Goal: Task Accomplishment & Management: Use online tool/utility

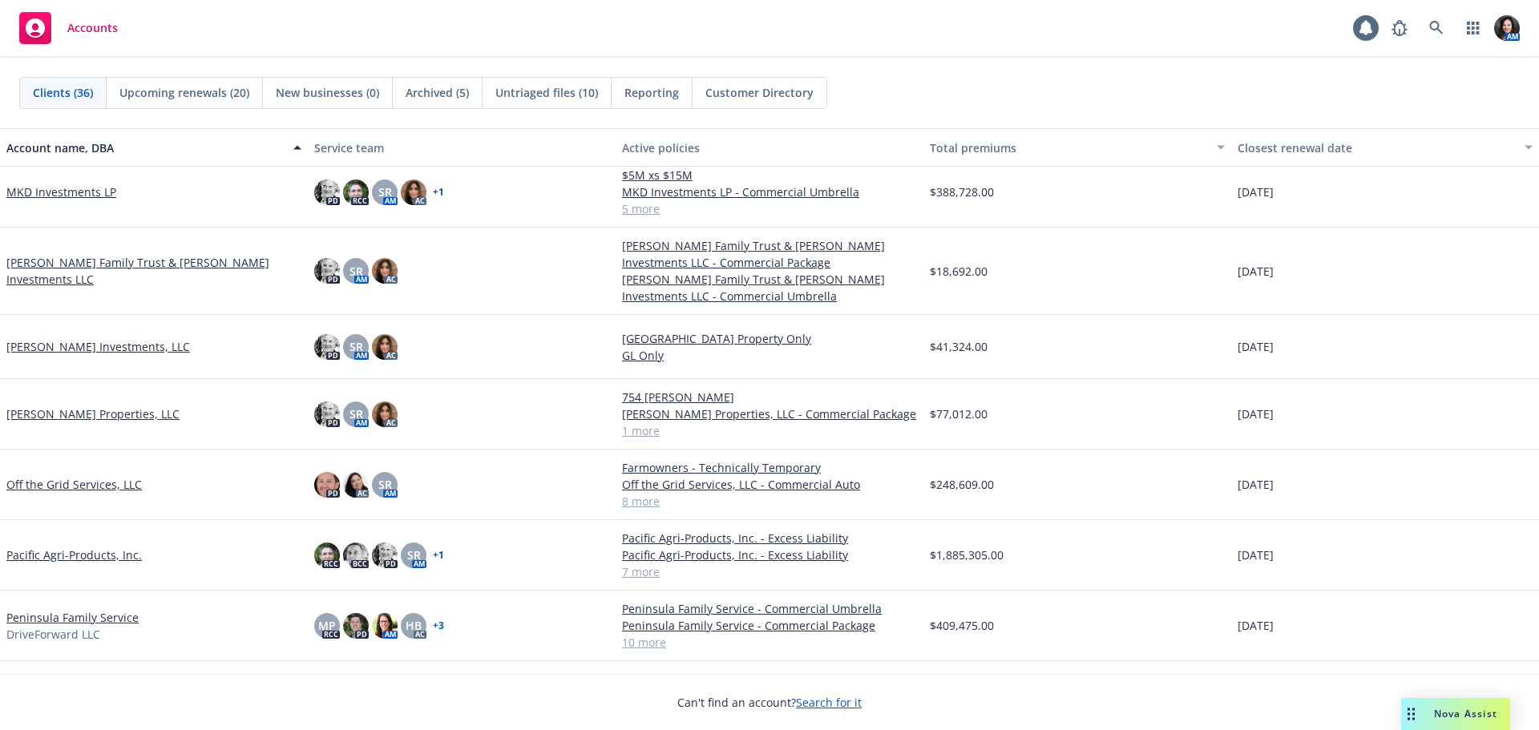
scroll to position [1443, 0]
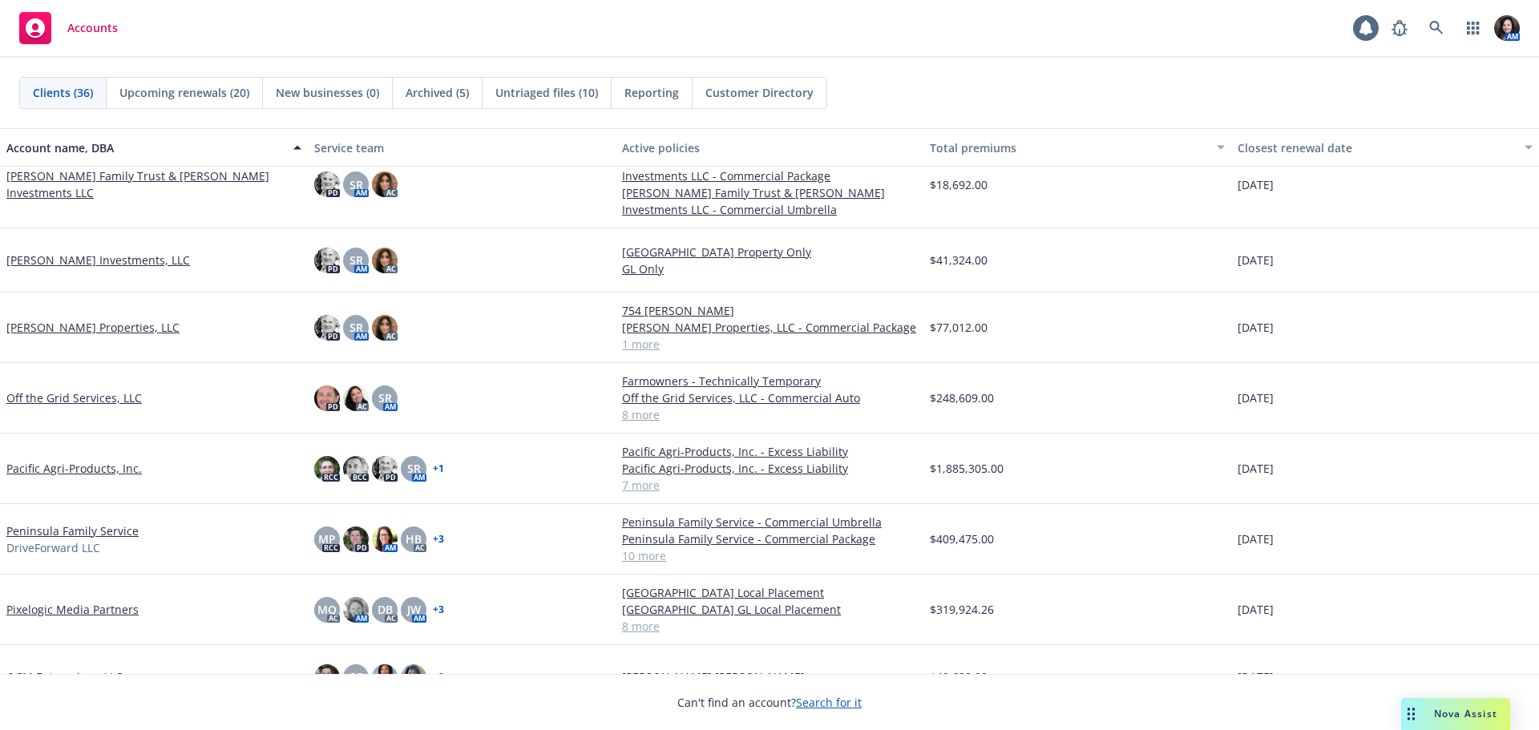
click at [26, 608] on link "Pixelogic Media Partners" at bounding box center [72, 609] width 132 height 17
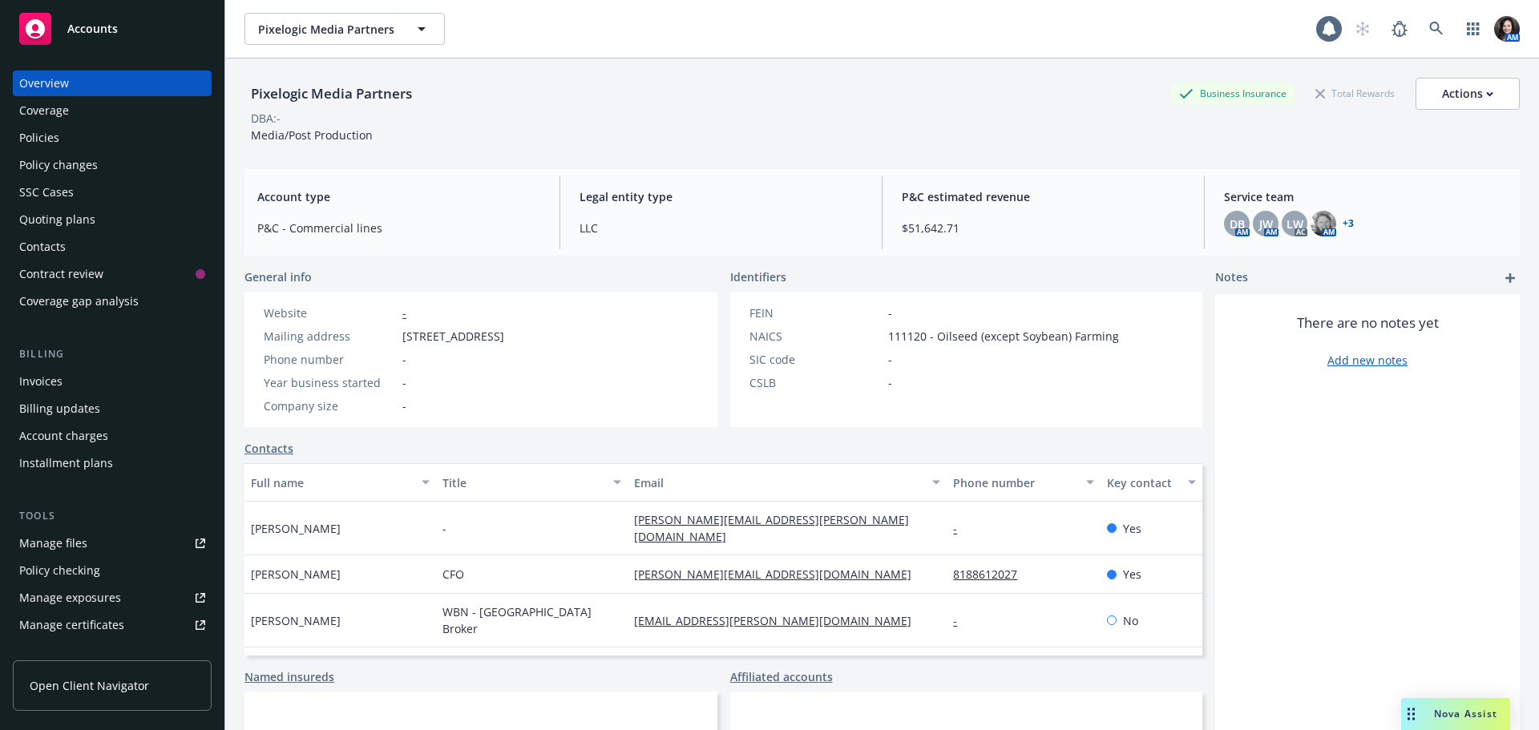
click at [117, 147] on div "Policies" at bounding box center [112, 138] width 186 height 26
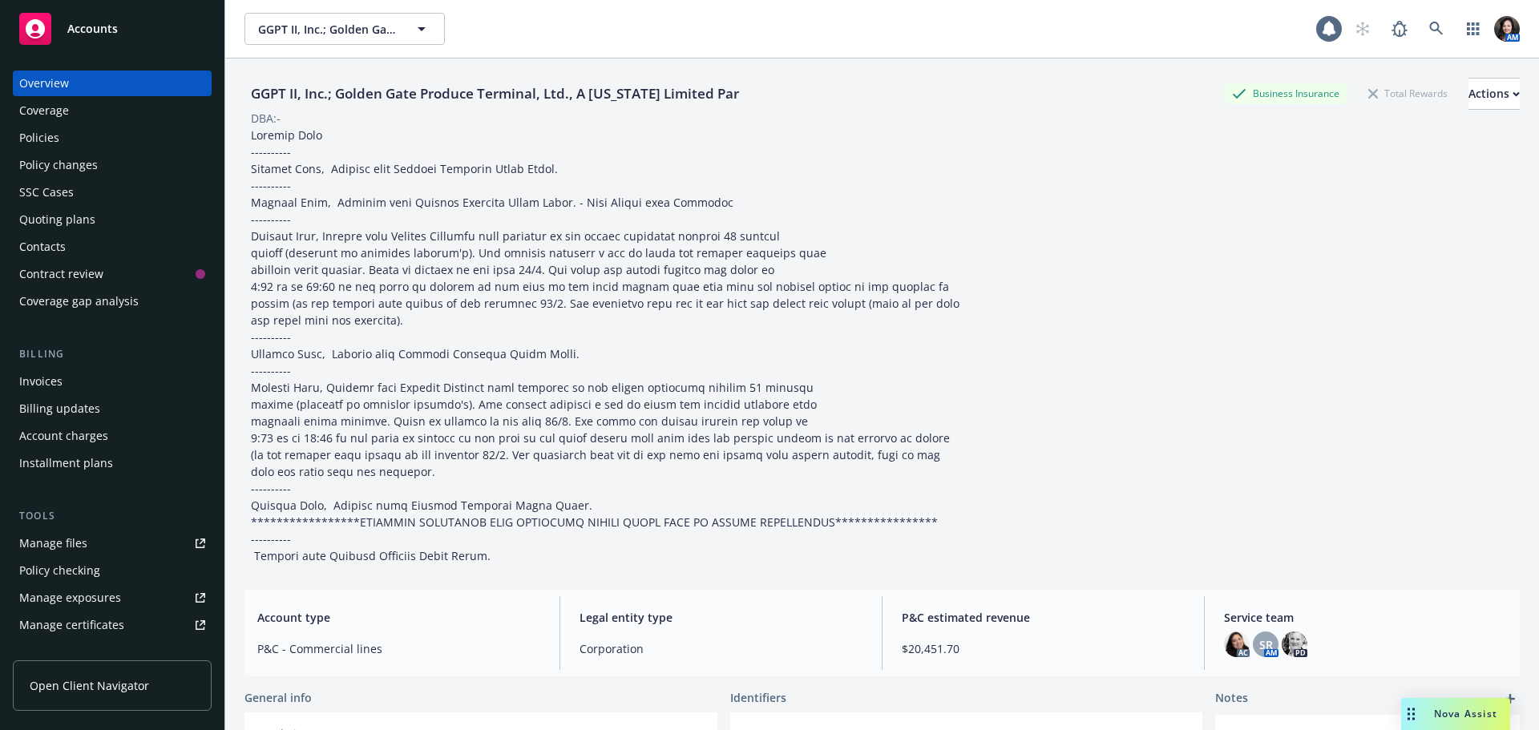
click at [97, 127] on div "Policies" at bounding box center [112, 138] width 186 height 26
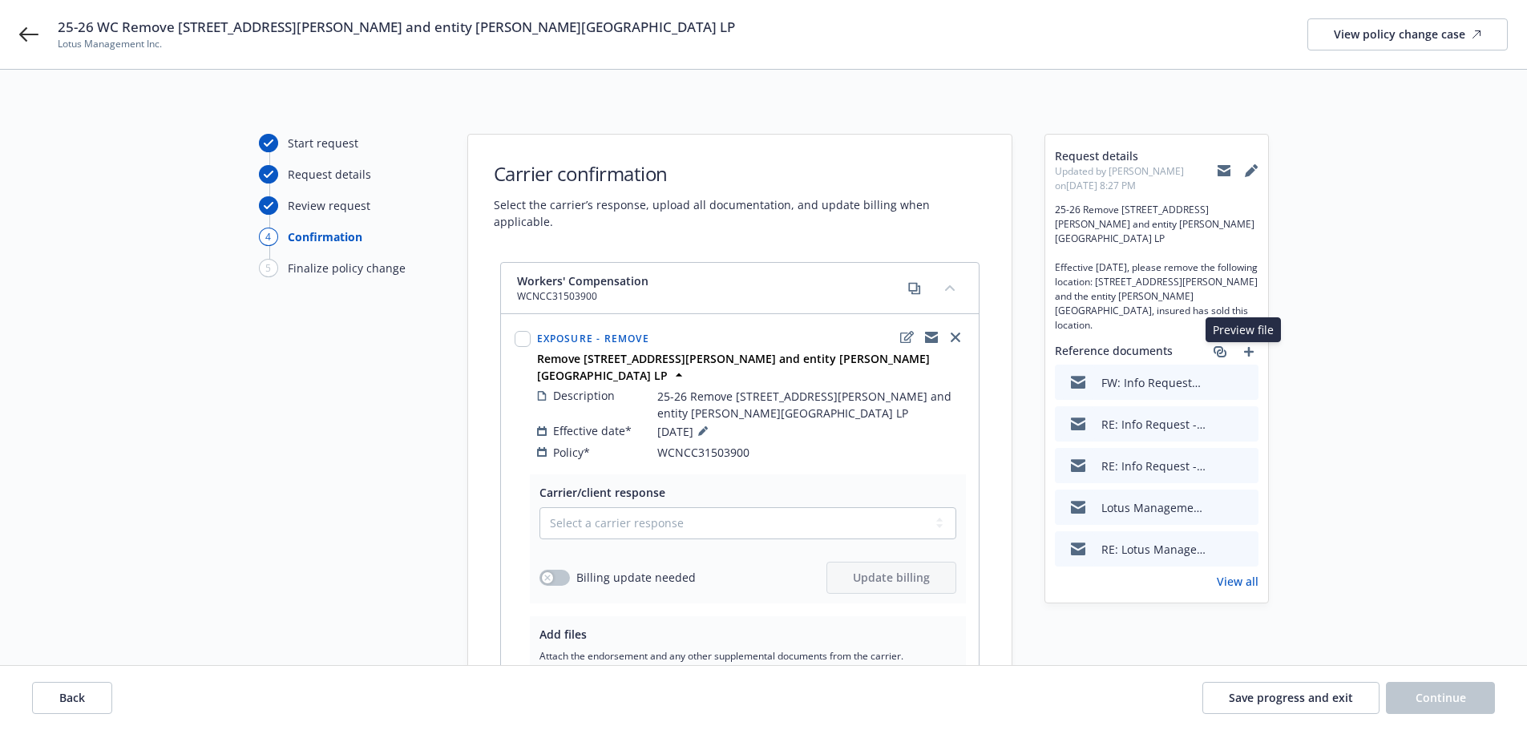
click at [1249, 376] on icon "preview file" at bounding box center [1243, 381] width 14 height 11
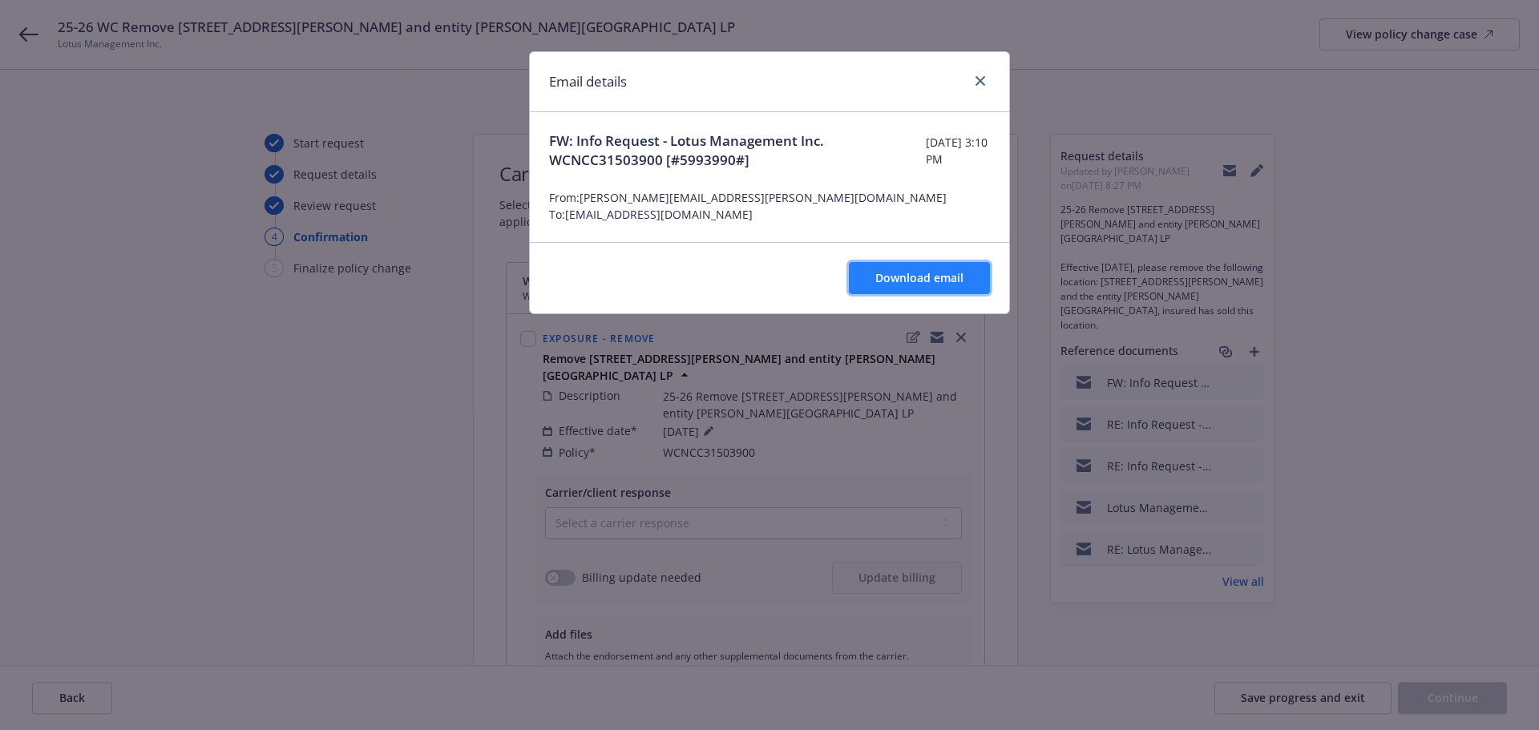
click at [902, 275] on span "Download email" at bounding box center [919, 277] width 88 height 15
click at [971, 83] on link "close" at bounding box center [980, 80] width 19 height 19
